Goal: Task Accomplishment & Management: Use online tool/utility

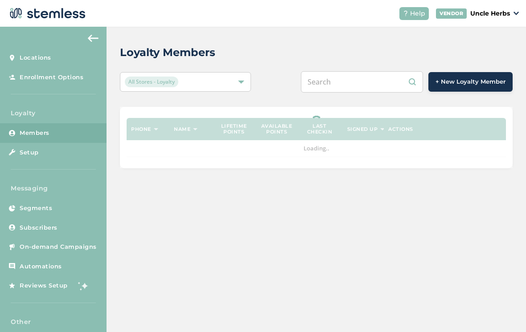
scroll to position [14, 0]
click at [369, 78] on input "text" at bounding box center [362, 81] width 122 height 21
type input "9076009341"
click at [368, 76] on input "text" at bounding box center [362, 81] width 122 height 21
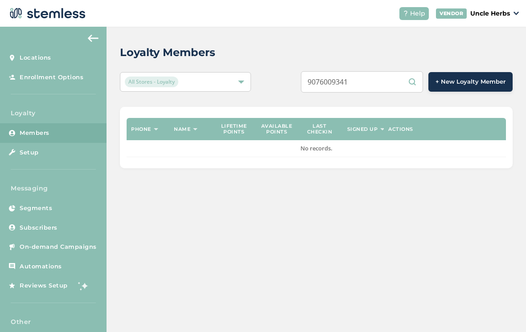
type input "9076009341"
click at [385, 74] on input "9076009341" at bounding box center [362, 81] width 122 height 21
click at [354, 71] on input "9076009341" at bounding box center [362, 81] width 122 height 21
click at [350, 75] on input "9076009341" at bounding box center [362, 81] width 122 height 21
click at [350, 71] on input "9076009341" at bounding box center [362, 81] width 122 height 21
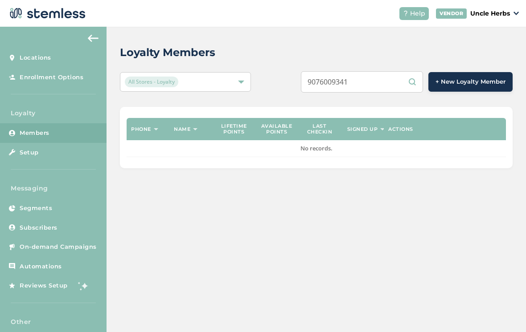
click at [343, 75] on input "9076009341" at bounding box center [362, 81] width 122 height 21
click at [391, 78] on input "9076009341" at bounding box center [362, 81] width 122 height 21
click at [386, 71] on input "9076009341" at bounding box center [362, 81] width 122 height 21
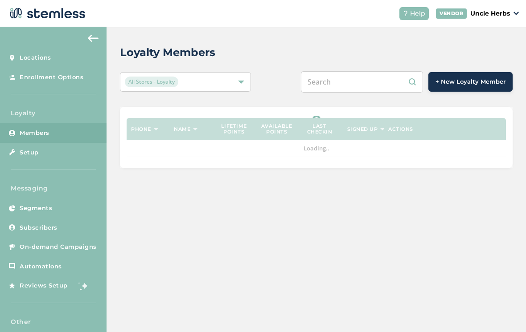
scroll to position [14, 0]
click at [373, 71] on input "text" at bounding box center [362, 81] width 122 height 21
click at [342, 72] on input "text" at bounding box center [362, 81] width 122 height 21
click at [347, 71] on input "text" at bounding box center [362, 81] width 122 height 21
paste input "9076009341"
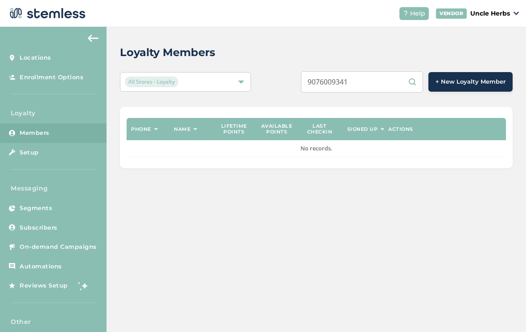
type input "9076009341"
click at [383, 71] on input "9076009341" at bounding box center [362, 81] width 122 height 21
click at [388, 75] on input "9076009341" at bounding box center [362, 81] width 122 height 21
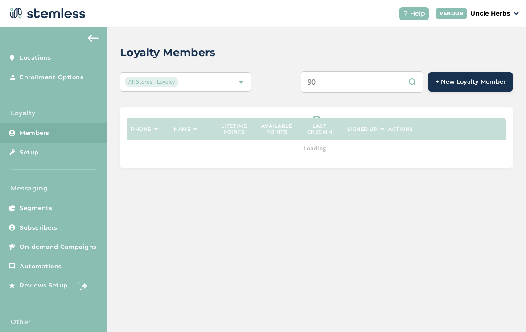
type input "9"
click at [342, 71] on input "text" at bounding box center [362, 81] width 122 height 21
click at [344, 71] on input "text" at bounding box center [362, 81] width 122 height 21
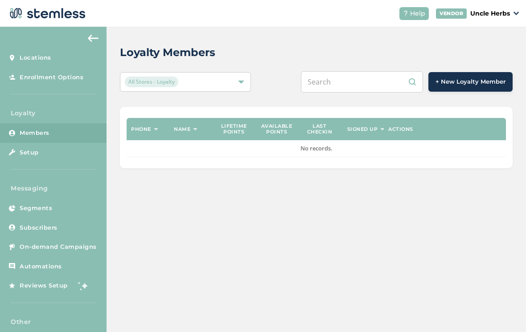
paste input "9076009341"
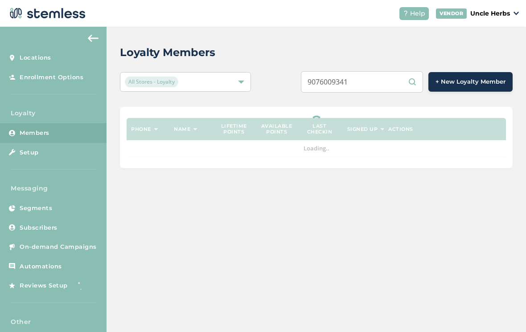
click at [392, 77] on input "9076009341" at bounding box center [362, 81] width 122 height 21
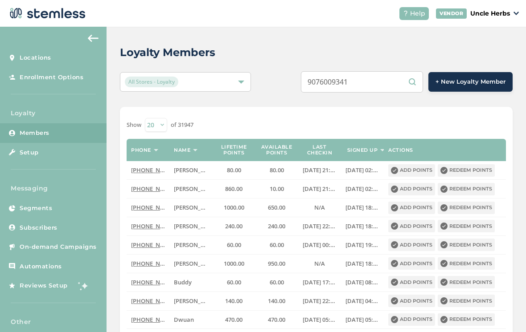
click at [393, 71] on input "9076009341" at bounding box center [362, 81] width 122 height 21
click at [386, 71] on input "9076009341" at bounding box center [362, 81] width 122 height 21
type input "9076009341"
